Goal: Task Accomplishment & Management: Manage account settings

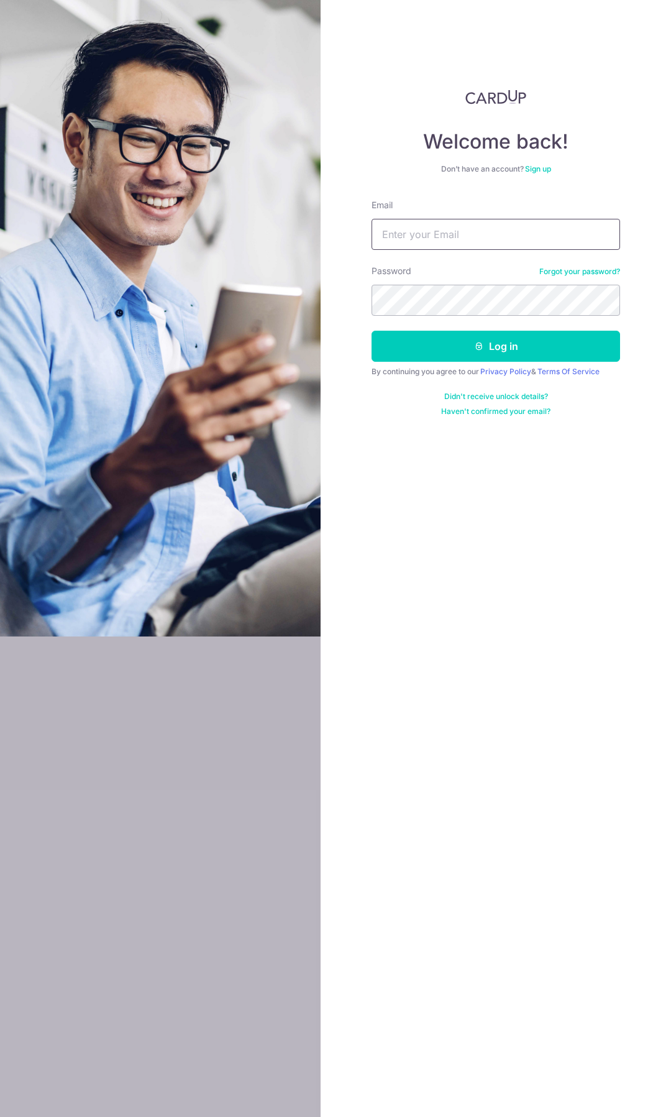
drag, startPoint x: 209, startPoint y: 277, endPoint x: 482, endPoint y: 230, distance: 277.4
click at [482, 230] on input "Email" at bounding box center [496, 234] width 249 height 31
type input "[EMAIL_ADDRESS][DOMAIN_NAME]"
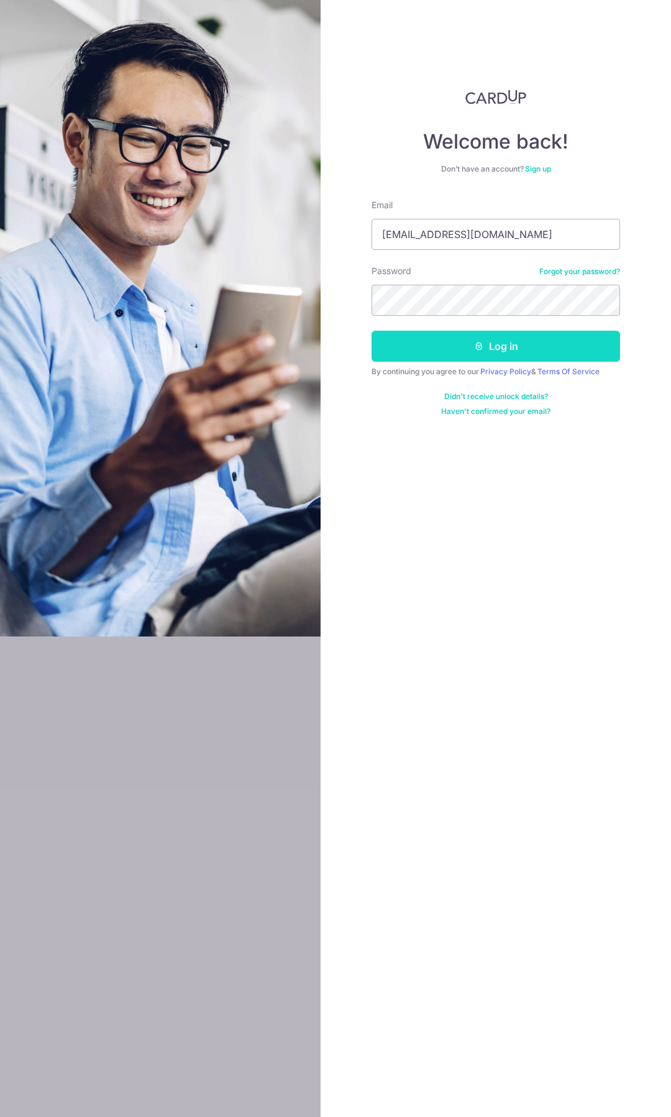
click at [460, 351] on button "Log in" at bounding box center [496, 346] width 249 height 31
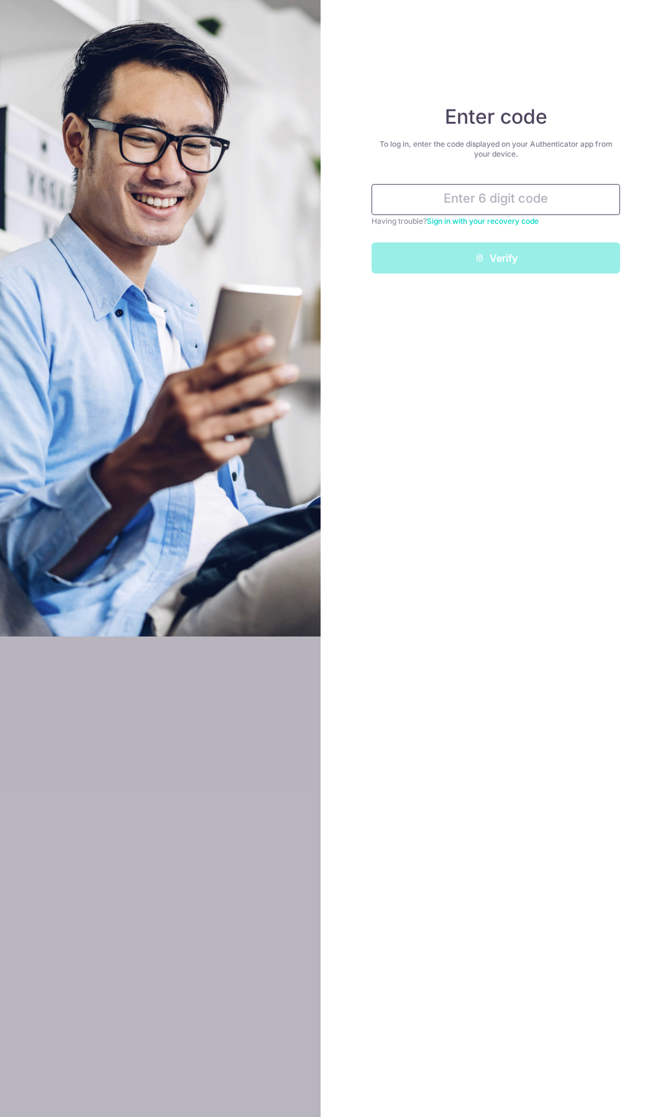
click at [460, 203] on input "text" at bounding box center [496, 199] width 249 height 31
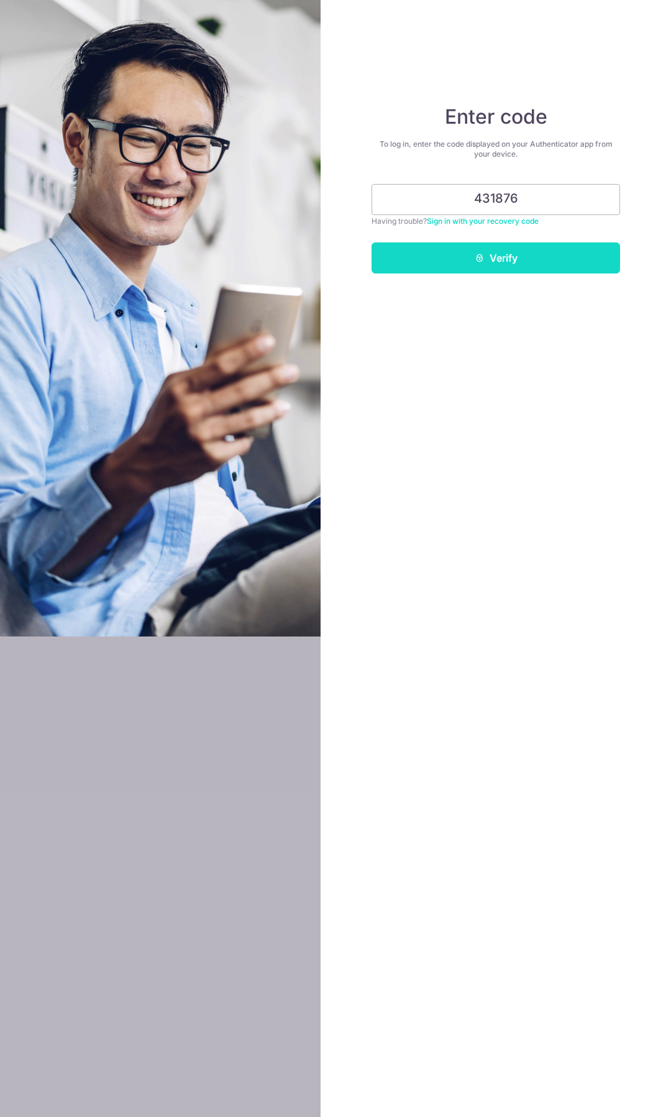
type input "431876"
click at [498, 260] on button "Verify" at bounding box center [496, 257] width 249 height 31
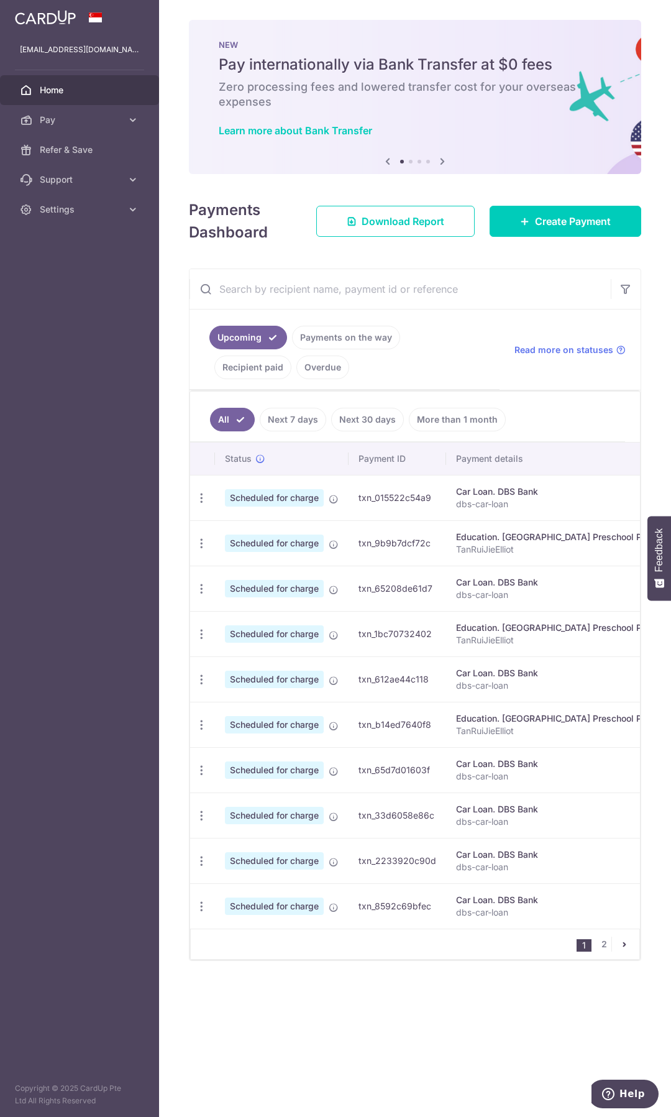
click at [312, 292] on input "text" at bounding box center [400, 289] width 421 height 40
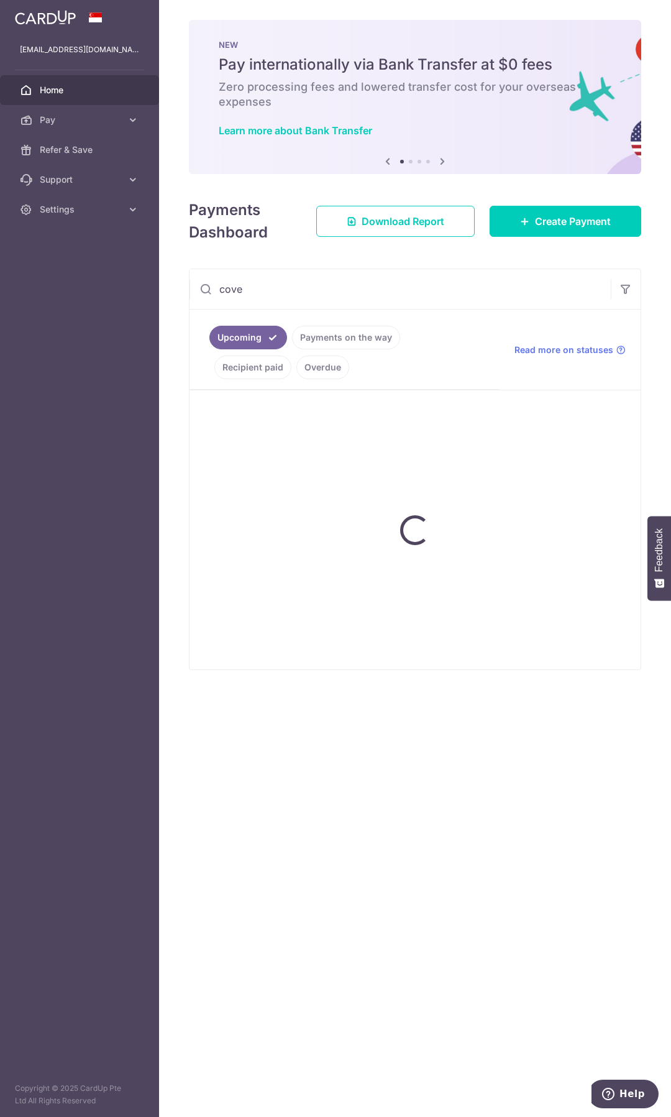
type input "cove"
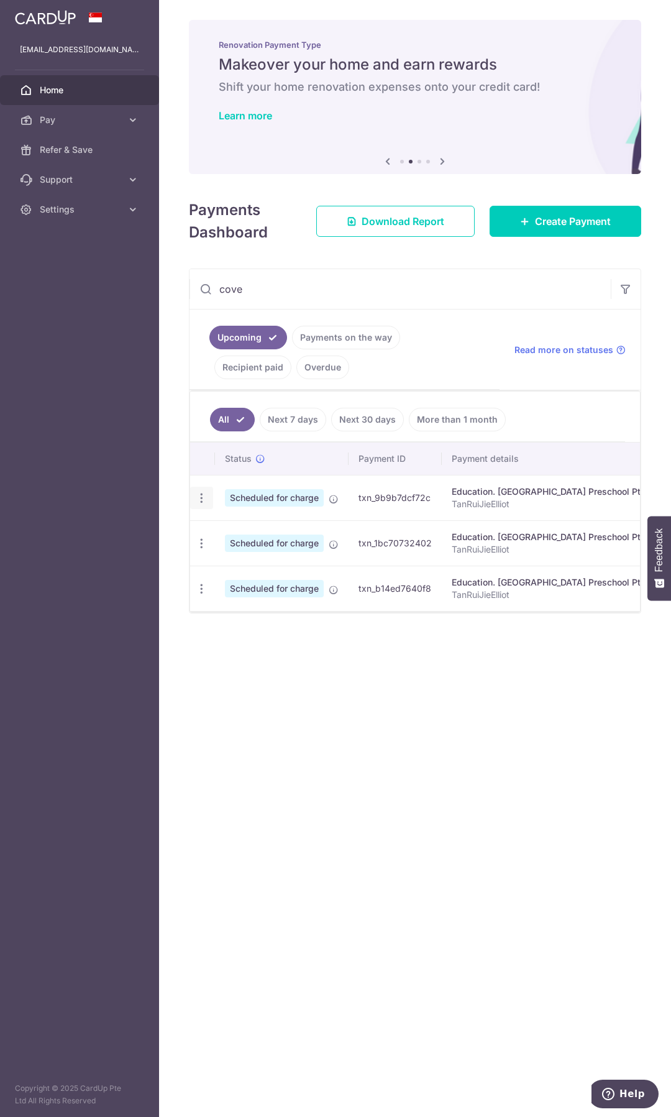
click at [204, 497] on icon "button" at bounding box center [201, 498] width 13 height 13
click at [253, 530] on span "Update payment" at bounding box center [268, 532] width 85 height 15
radio input "true"
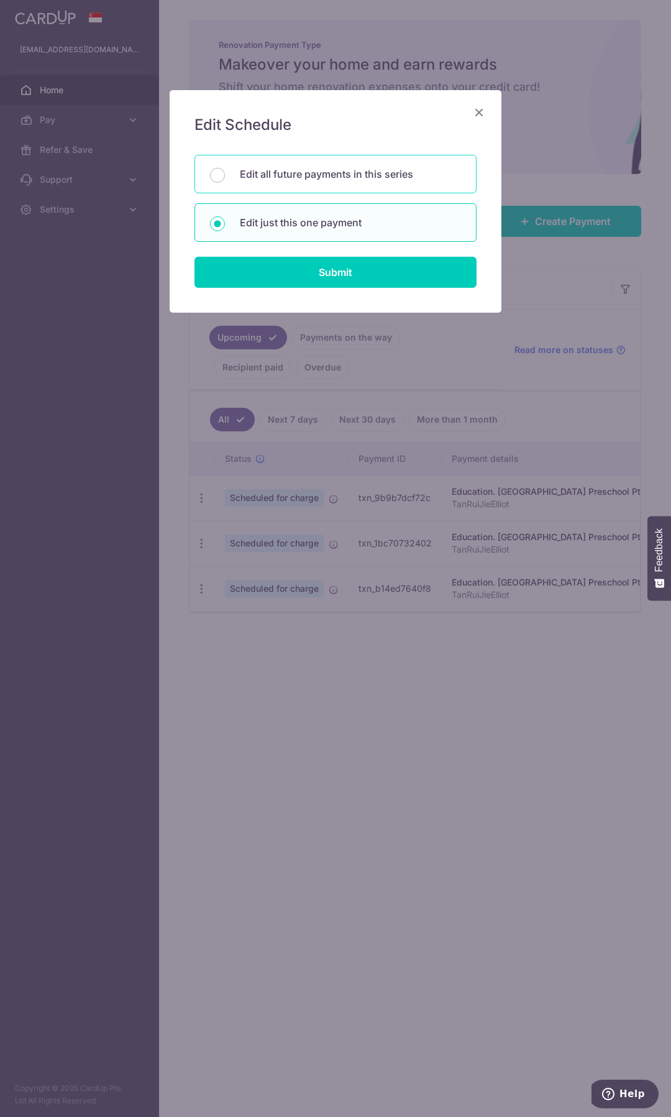
click at [291, 177] on p "Edit all future payments in this series" at bounding box center [350, 174] width 221 height 15
click at [225, 177] on input "Edit all future payments in this series" at bounding box center [217, 175] width 15 height 15
radio input "true"
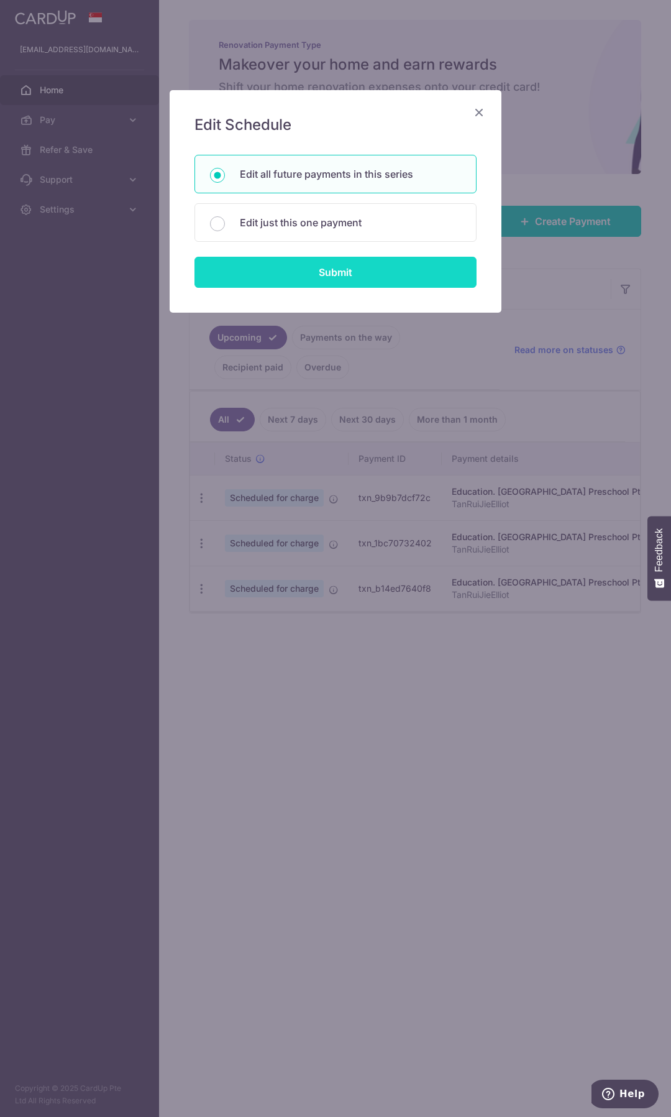
click at [300, 270] on input "Submit" at bounding box center [336, 272] width 282 height 31
radio input "true"
type input "1,554.34"
type input "TanRuiJieElliot"
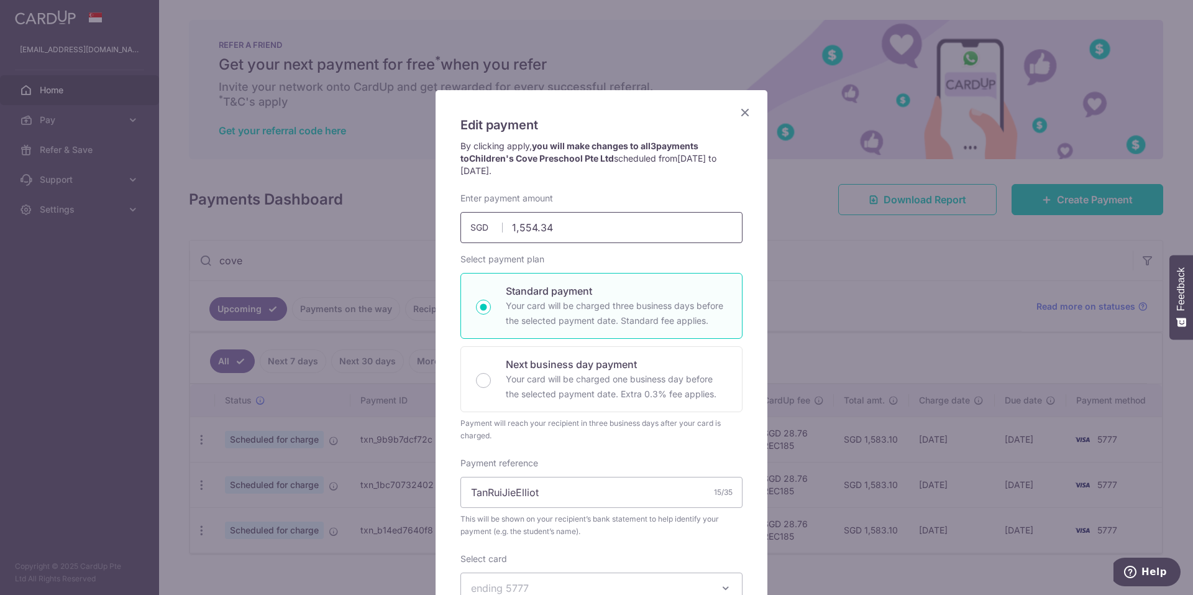
drag, startPoint x: 512, startPoint y: 226, endPoint x: 646, endPoint y: 231, distance: 134.4
click at [646, 231] on input "1,554.34" at bounding box center [602, 227] width 282 height 31
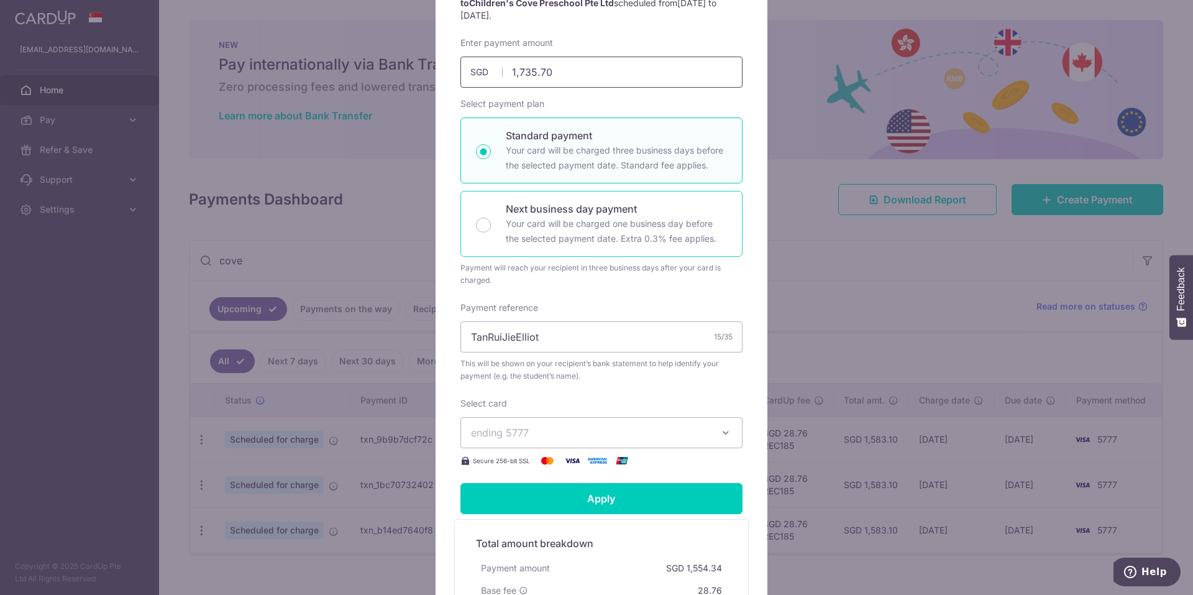
scroll to position [311, 0]
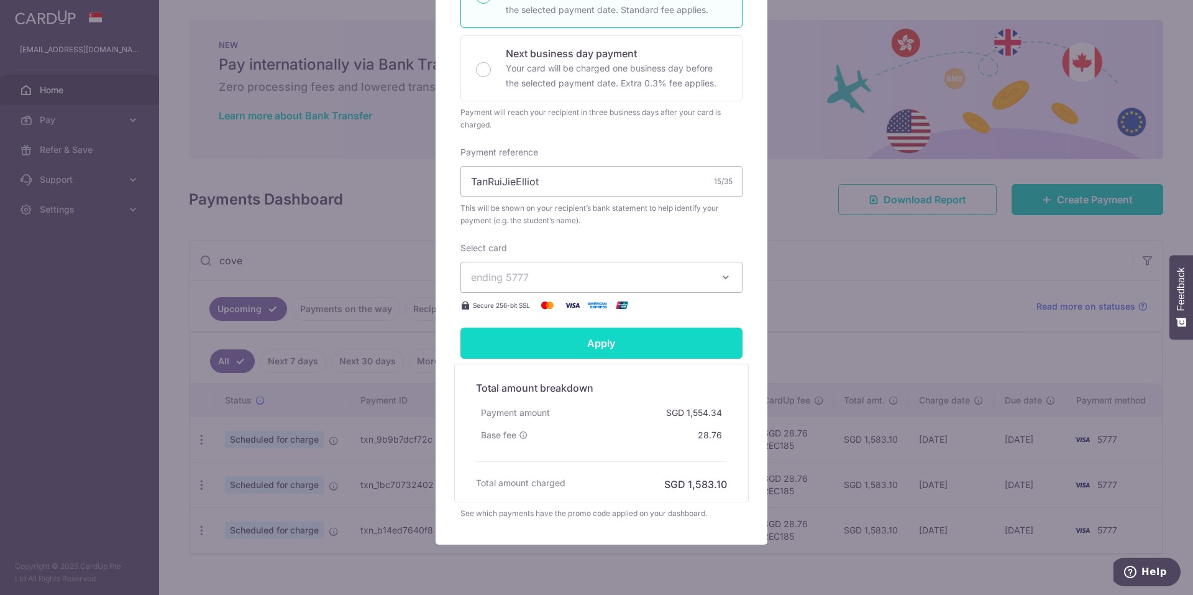
type input "1,735.70"
click at [601, 348] on input "Apply" at bounding box center [602, 343] width 282 height 31
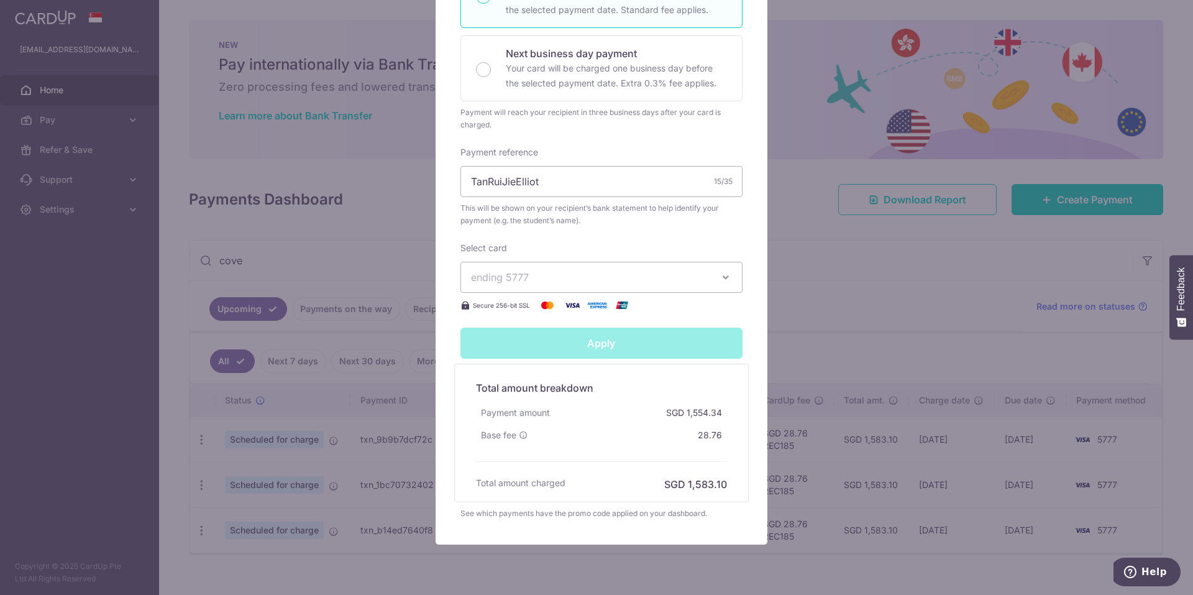
type input "Successfully Applied"
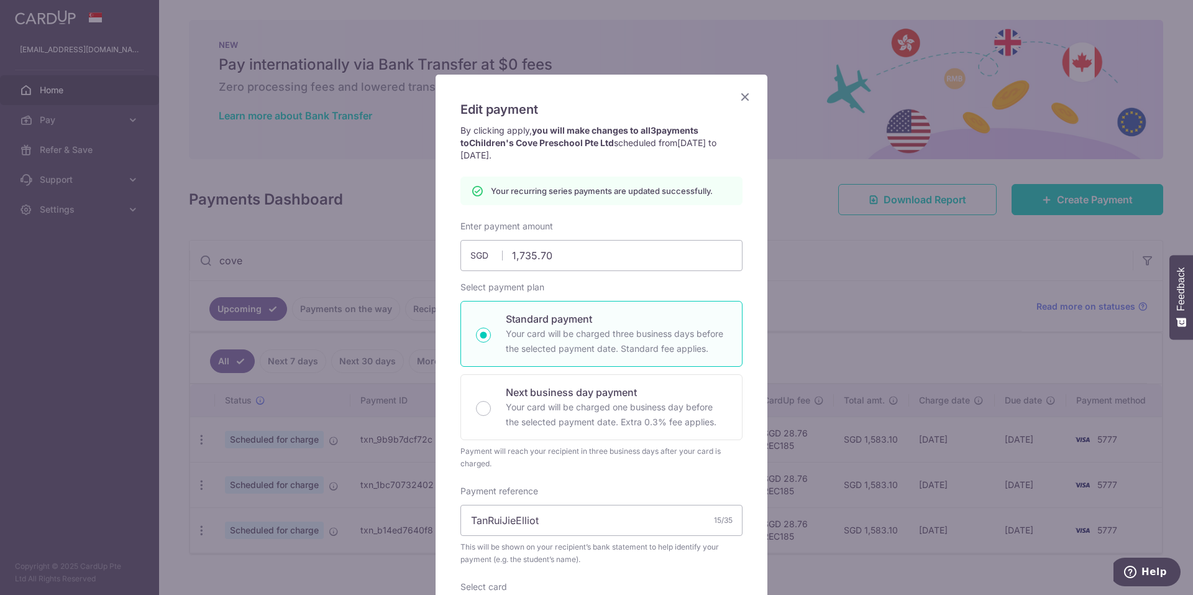
scroll to position [0, 0]
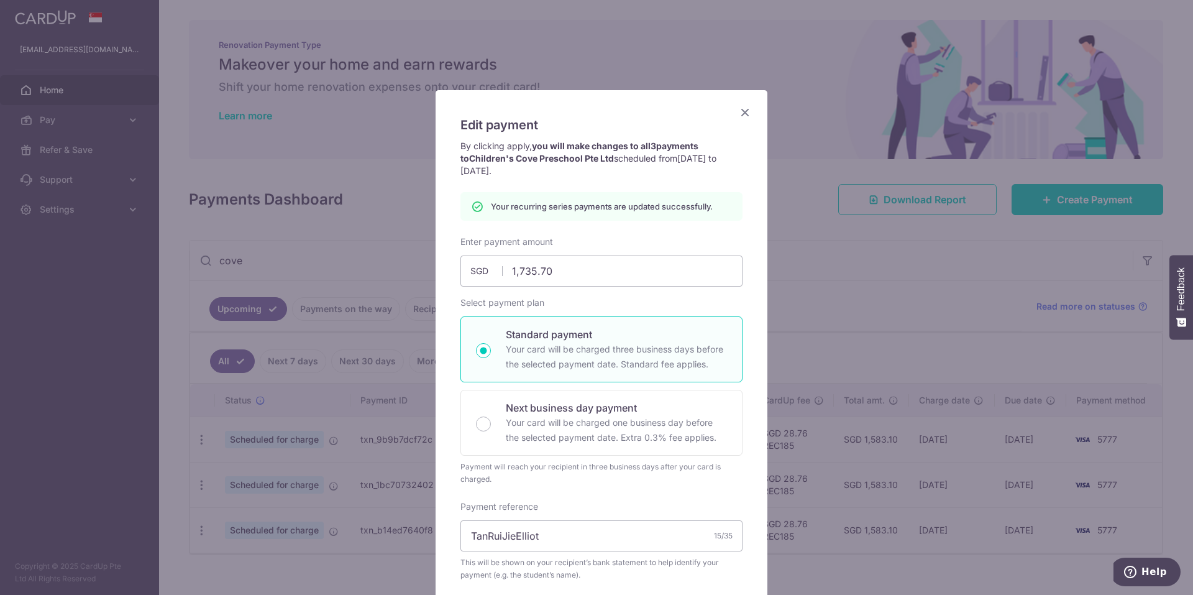
click at [671, 112] on icon "Close" at bounding box center [745, 112] width 15 height 16
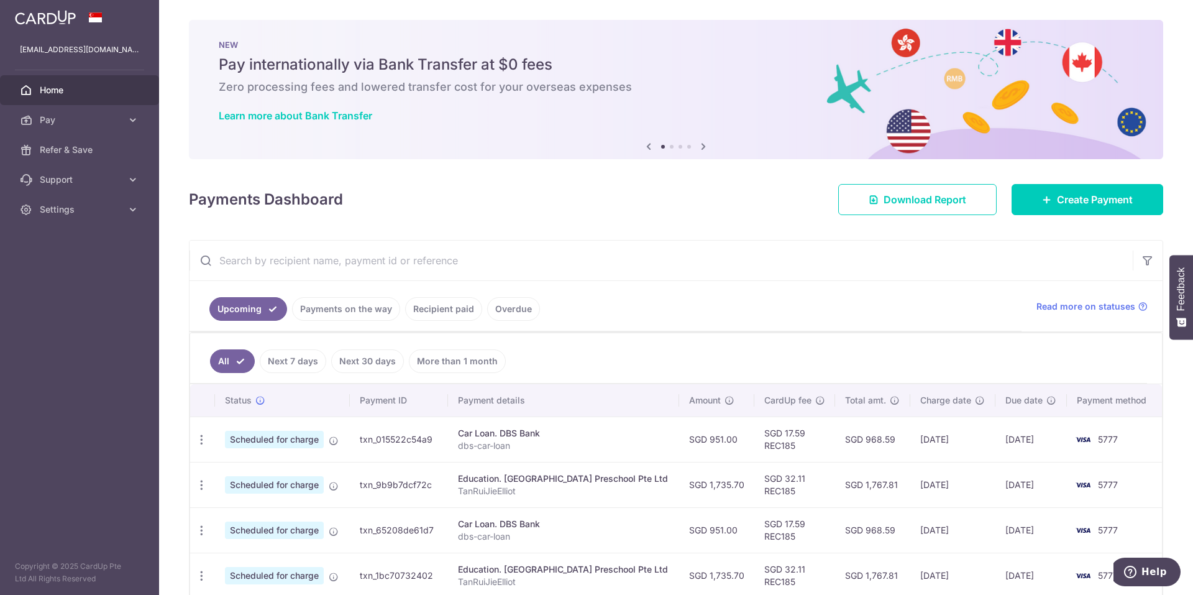
click at [420, 269] on input "text" at bounding box center [661, 261] width 943 height 40
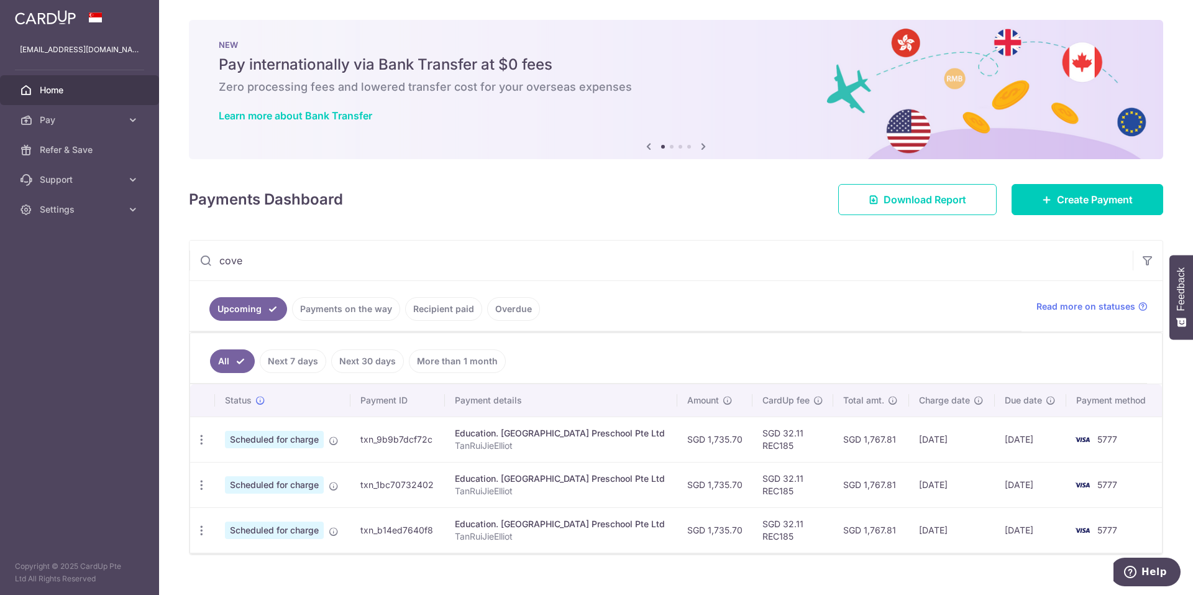
type input "cove"
